Goal: Information Seeking & Learning: Learn about a topic

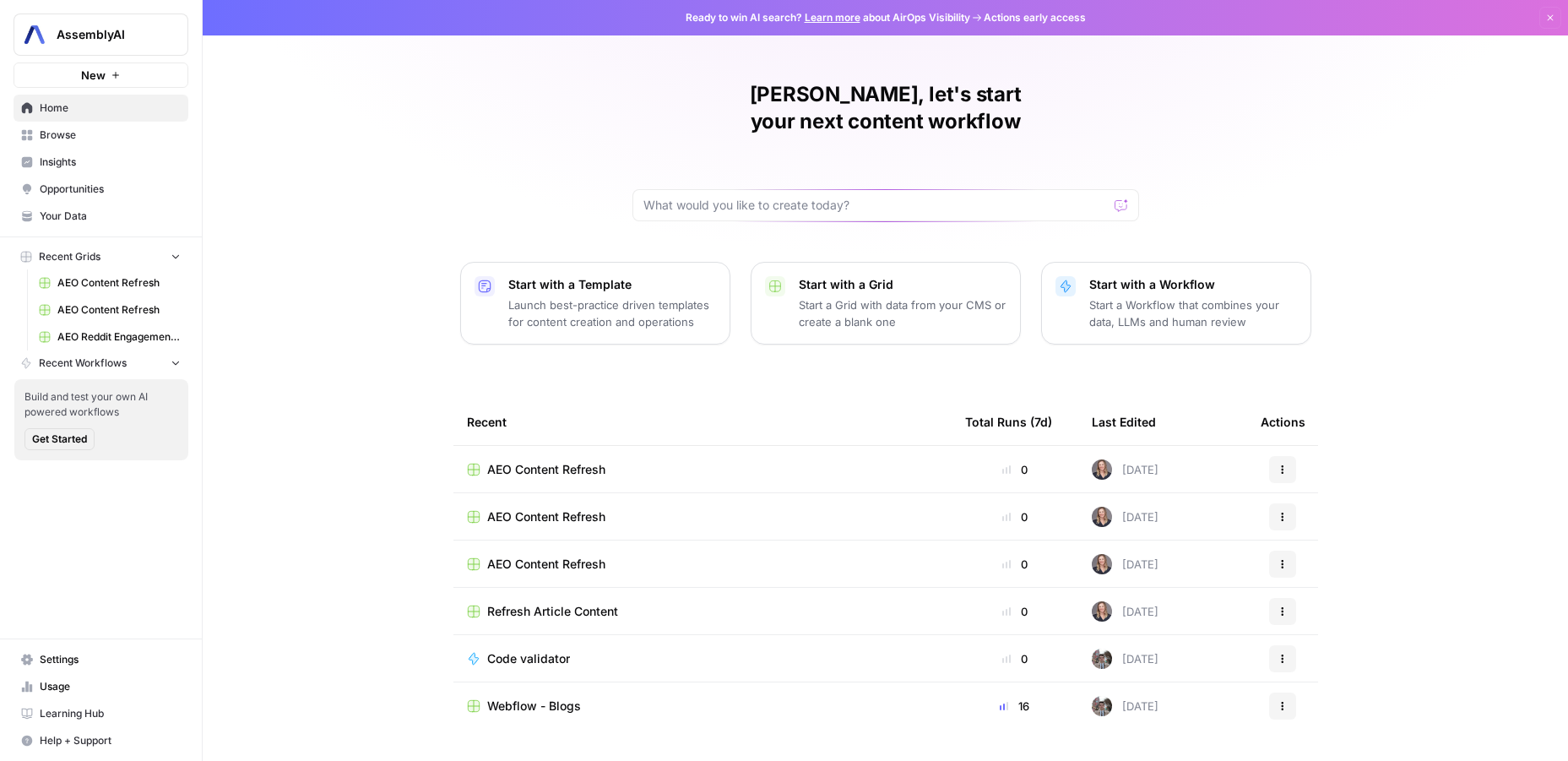
click at [79, 191] on span "Opportunities" at bounding box center [110, 189] width 141 height 15
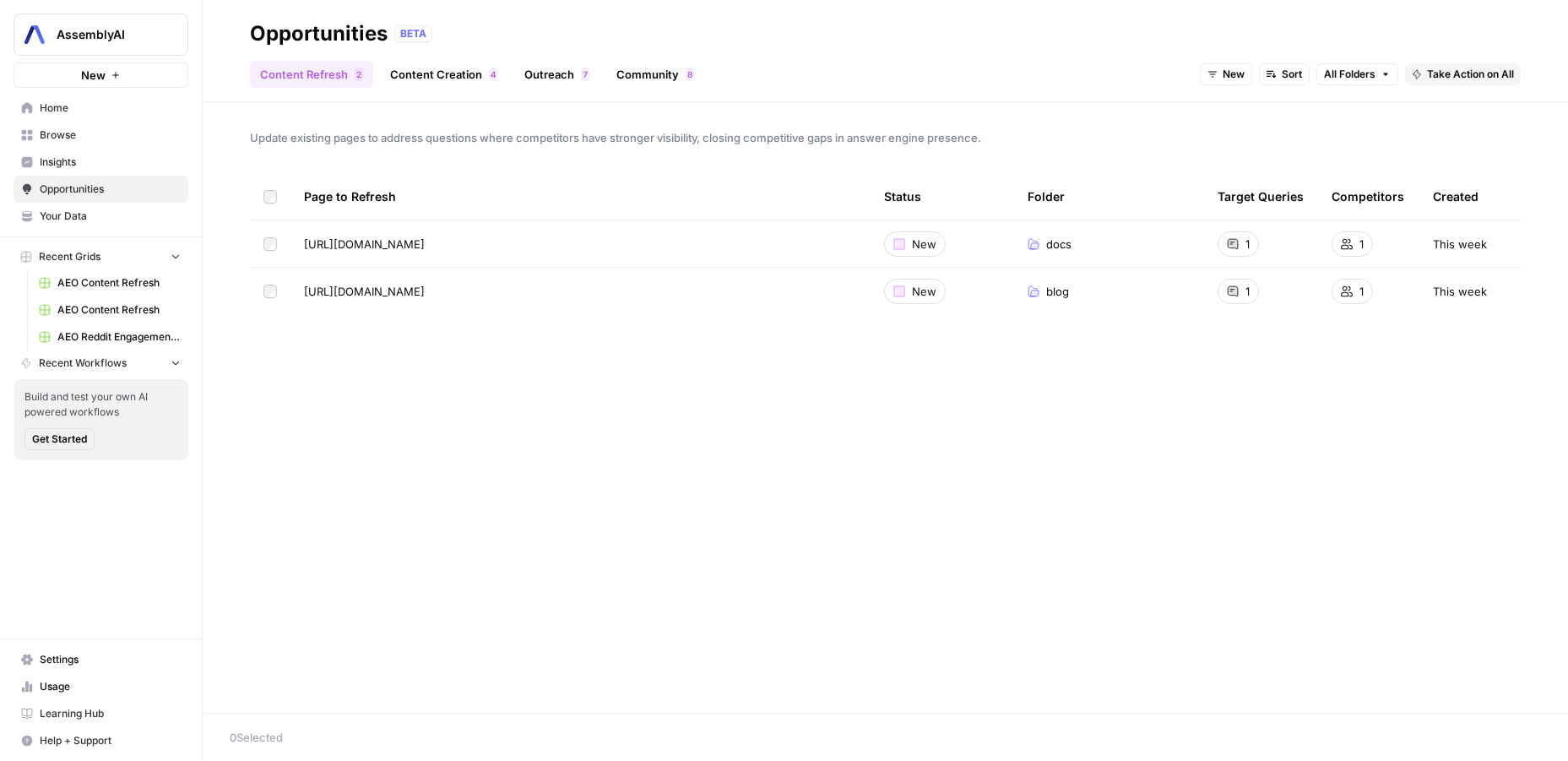
click at [73, 159] on span "Insights" at bounding box center [110, 161] width 141 height 15
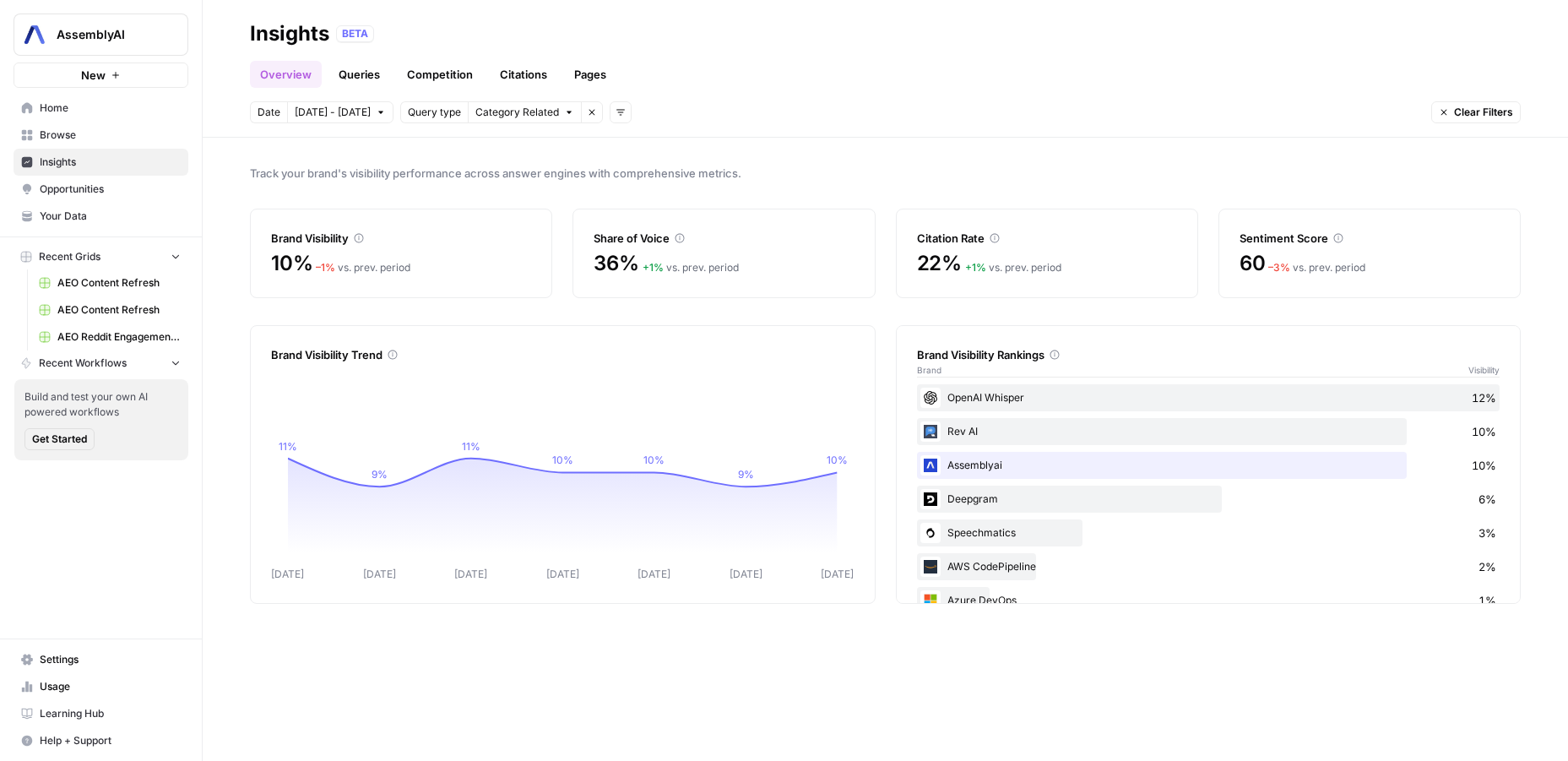
click at [306, 106] on span "[DATE] - [DATE]" at bounding box center [333, 112] width 76 height 15
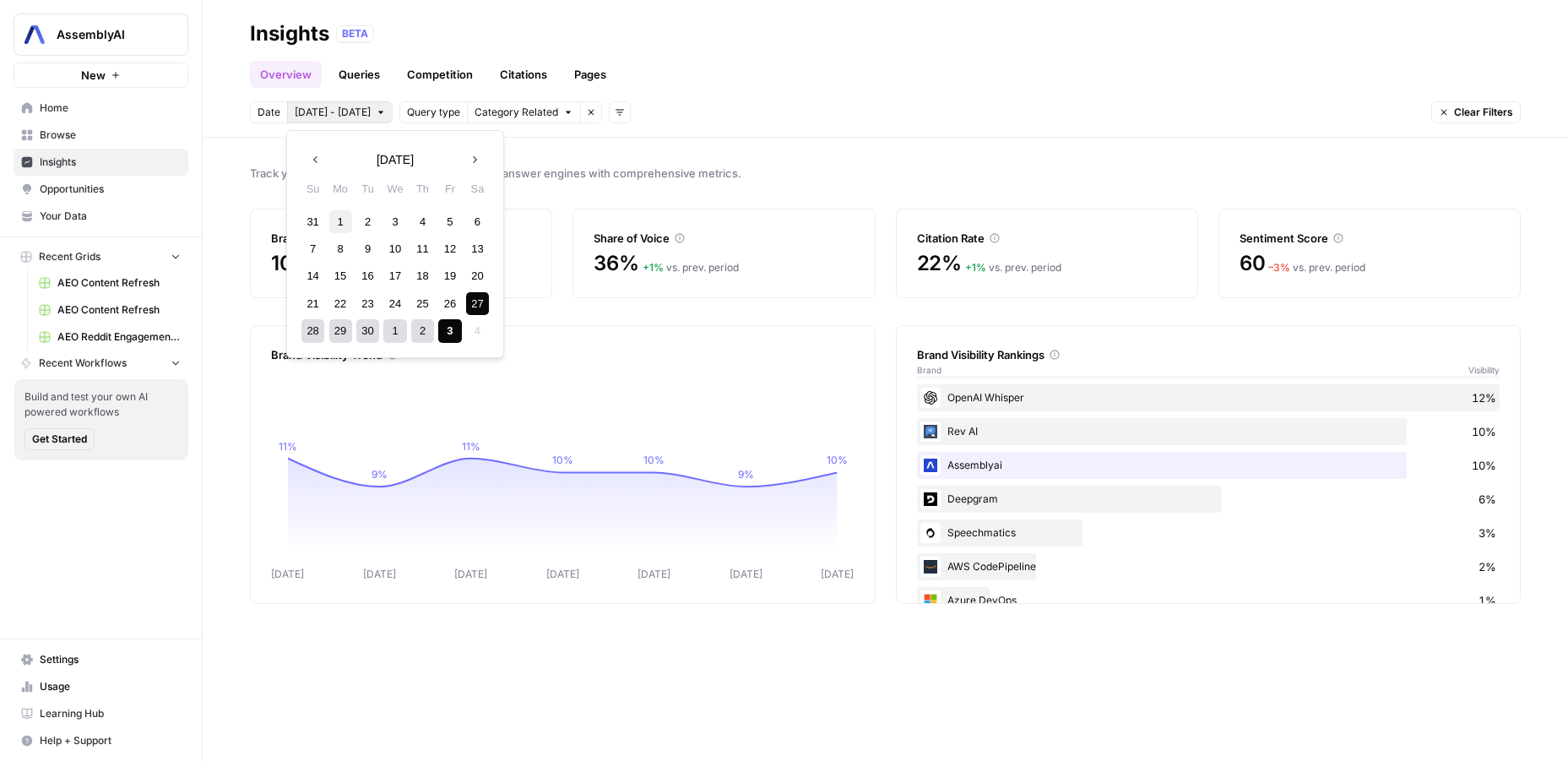
click at [337, 224] on div "1" at bounding box center [341, 221] width 23 height 23
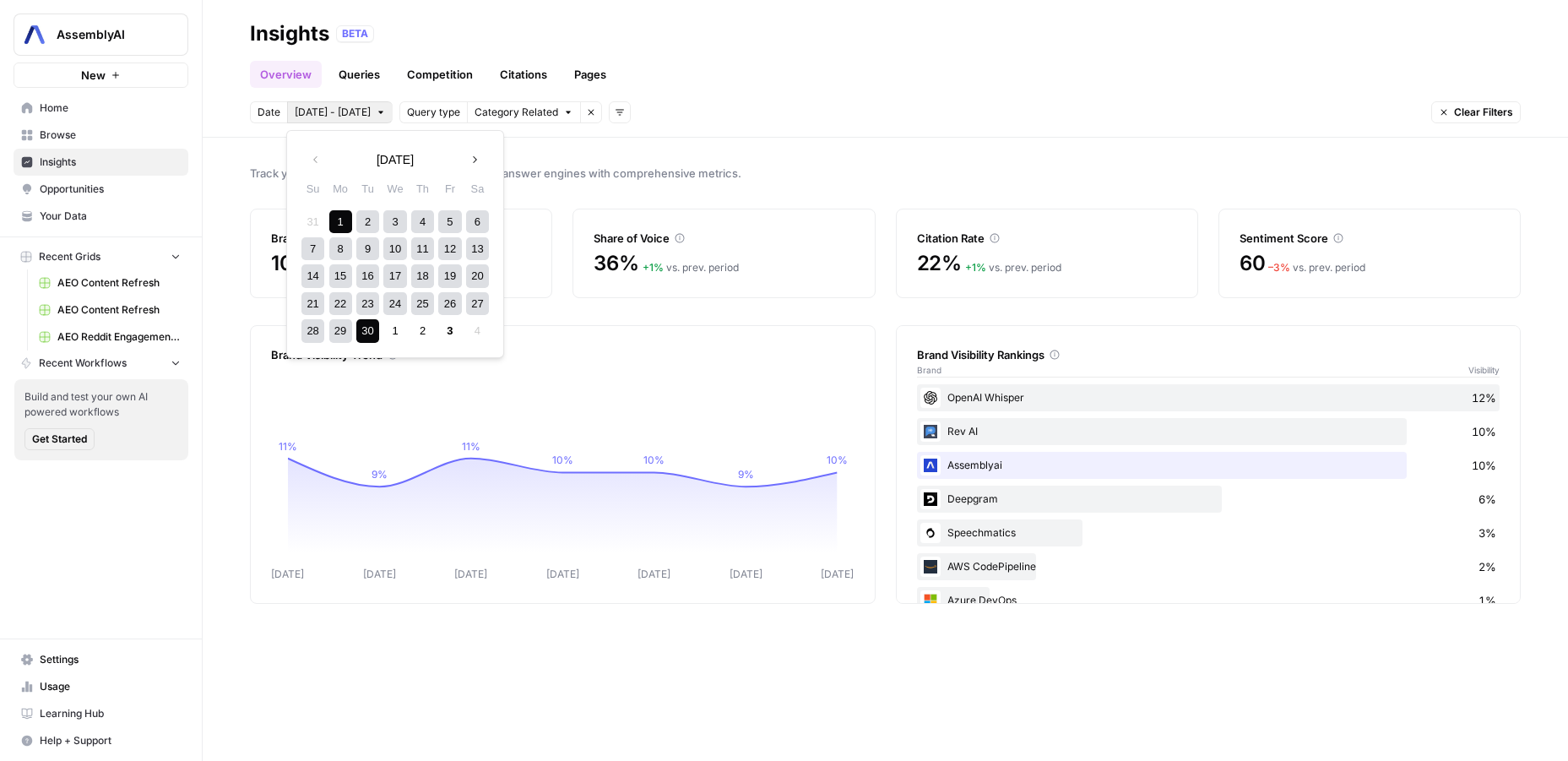
click at [377, 338] on div "30" at bounding box center [368, 330] width 23 height 23
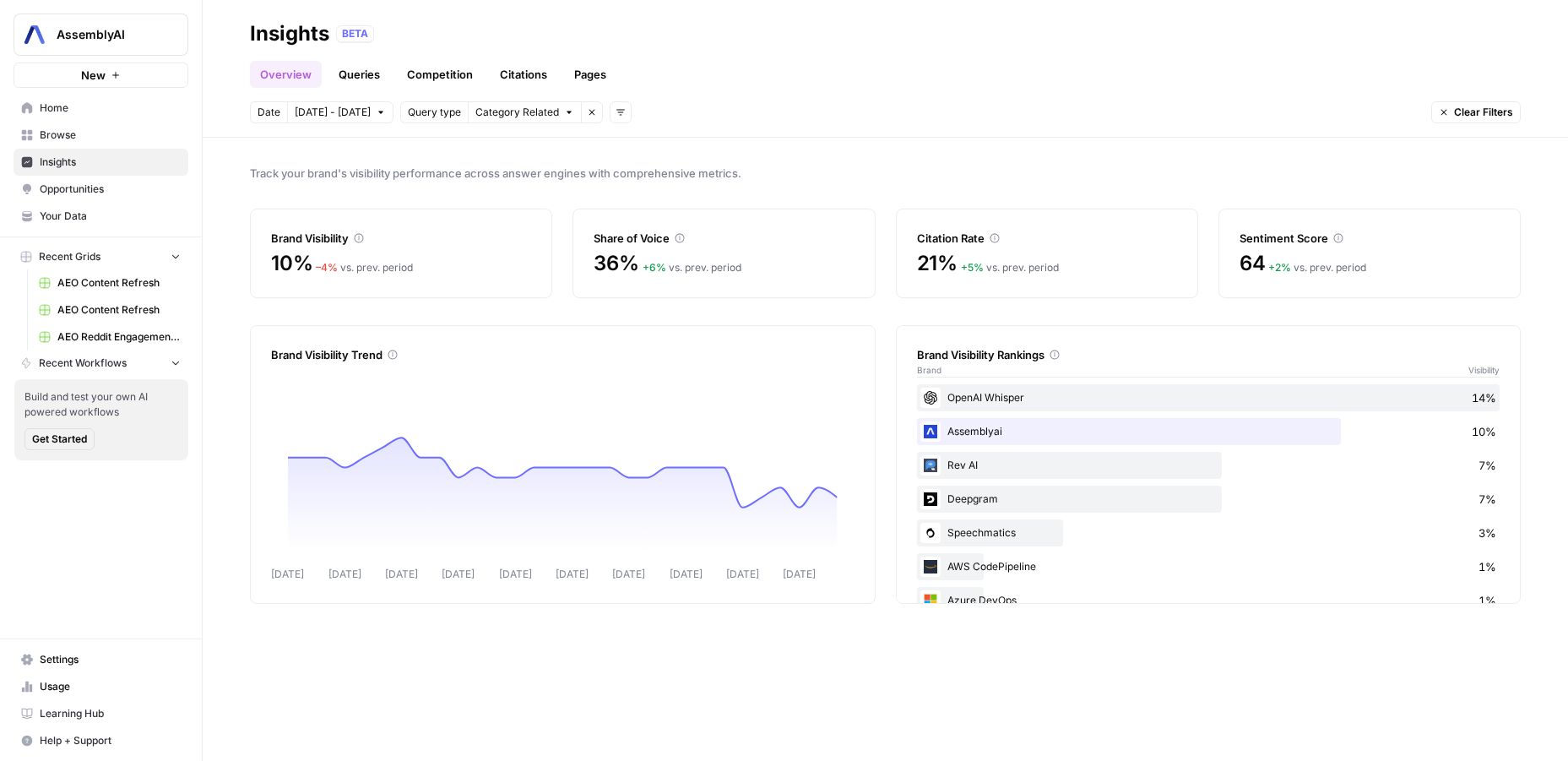
click at [523, 332] on div "Brand Visibility Trend" at bounding box center [563, 345] width 583 height 37
